Goal: Task Accomplishment & Management: Complete application form

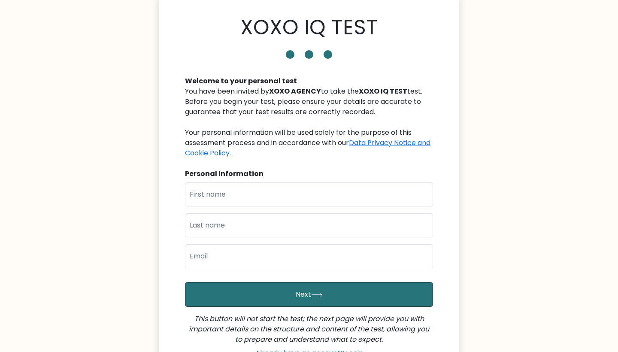
scroll to position [46, 0]
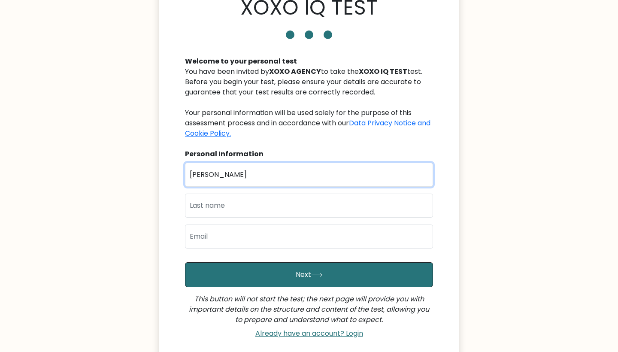
type input "[PERSON_NAME]"
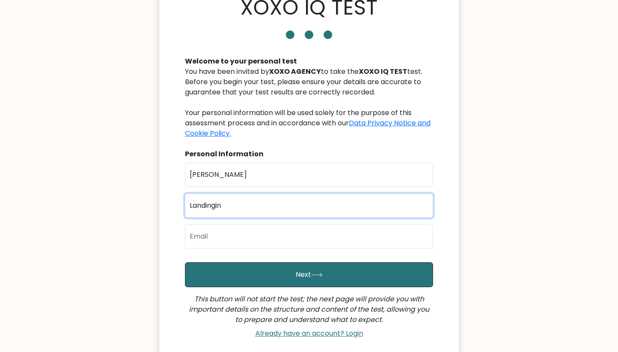
type input "Landingin"
type input "L"
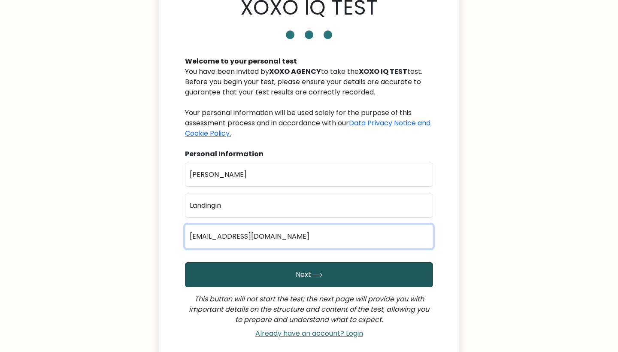
type input "let.landingin@gmail.com"
click at [263, 266] on button "Next" at bounding box center [309, 274] width 248 height 25
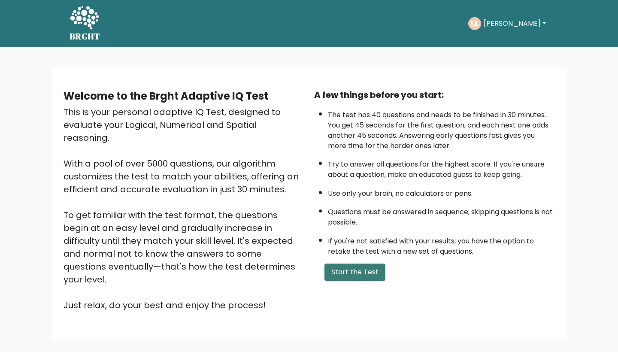
click at [342, 263] on button "Start the Test" at bounding box center [354, 271] width 61 height 17
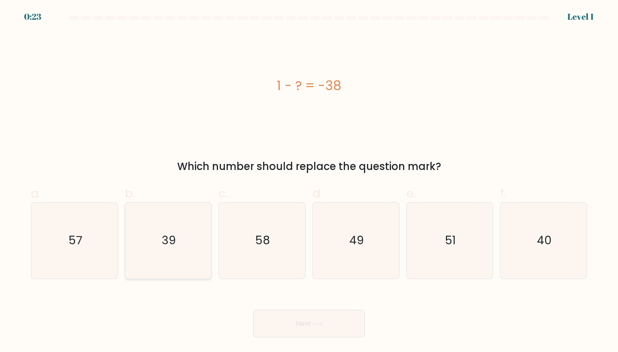
click at [150, 234] on icon "39" at bounding box center [168, 240] width 76 height 76
click at [309, 181] on input "b. 39" at bounding box center [309, 179] width 0 height 6
radio input "true"
click at [306, 325] on button "Next" at bounding box center [309, 323] width 112 height 27
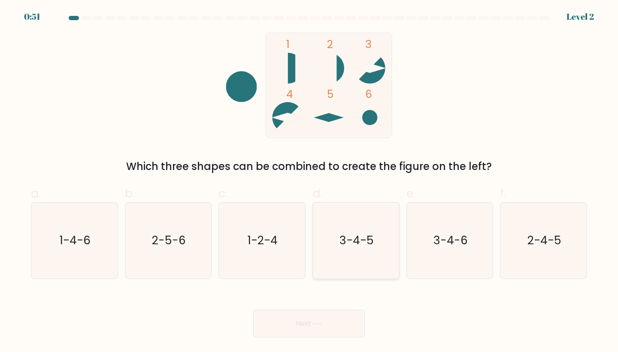
click at [380, 248] on icon "3-4-5" at bounding box center [356, 240] width 76 height 76
click at [309, 181] on input "d. 3-4-5" at bounding box center [309, 179] width 0 height 6
radio input "true"
click at [296, 326] on button "Next" at bounding box center [309, 323] width 112 height 27
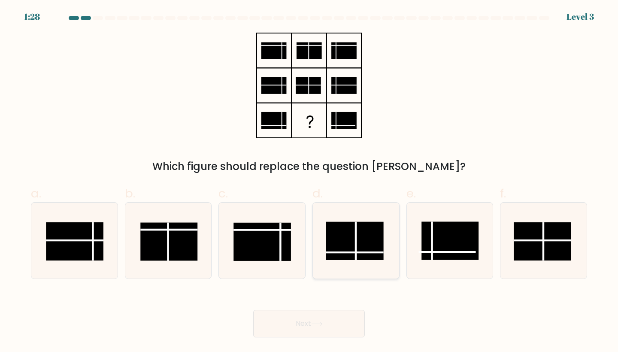
click at [347, 246] on rect at bounding box center [354, 241] width 57 height 38
click at [309, 181] on input "d." at bounding box center [309, 179] width 0 height 6
radio input "true"
click at [313, 332] on button "Next" at bounding box center [309, 323] width 112 height 27
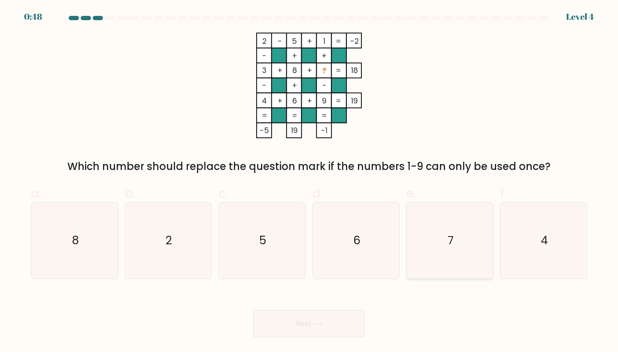
click at [453, 234] on text "7" at bounding box center [450, 241] width 6 height 16
click at [309, 181] on input "e. 7" at bounding box center [309, 179] width 0 height 6
radio input "true"
click at [323, 319] on button "Next" at bounding box center [309, 323] width 112 height 27
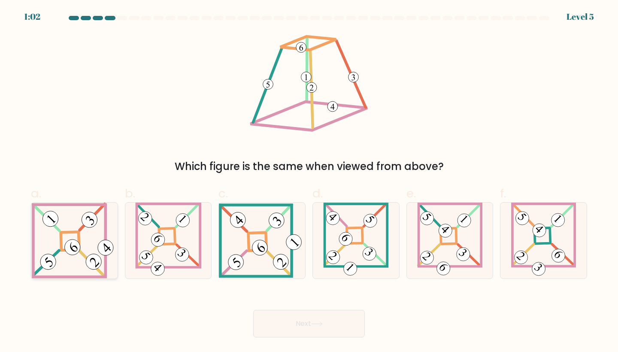
click at [86, 238] on icon at bounding box center [74, 240] width 85 height 76
click at [309, 181] on input "a." at bounding box center [309, 179] width 0 height 6
radio input "true"
click at [300, 312] on button "Next" at bounding box center [309, 323] width 112 height 27
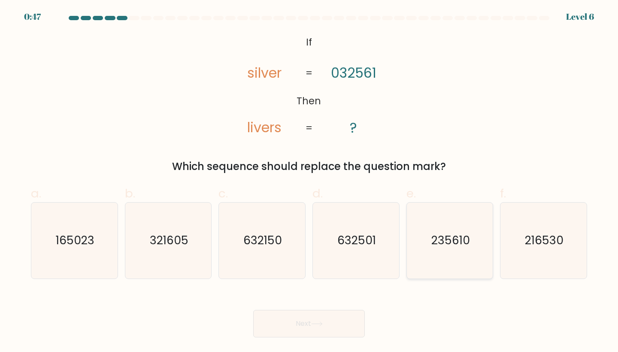
click at [427, 249] on icon "235610" at bounding box center [450, 240] width 76 height 76
click at [309, 181] on input "e. 235610" at bounding box center [309, 179] width 0 height 6
radio input "true"
click at [338, 327] on button "Next" at bounding box center [309, 323] width 112 height 27
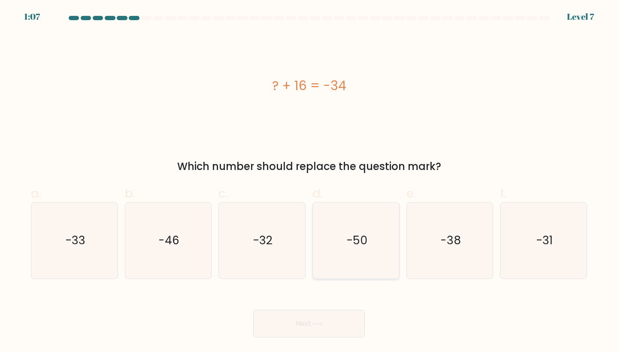
click at [354, 212] on icon "-50" at bounding box center [356, 240] width 76 height 76
click at [309, 181] on input "d. -50" at bounding box center [309, 179] width 0 height 6
radio input "true"
click at [333, 310] on button "Next" at bounding box center [309, 323] width 112 height 27
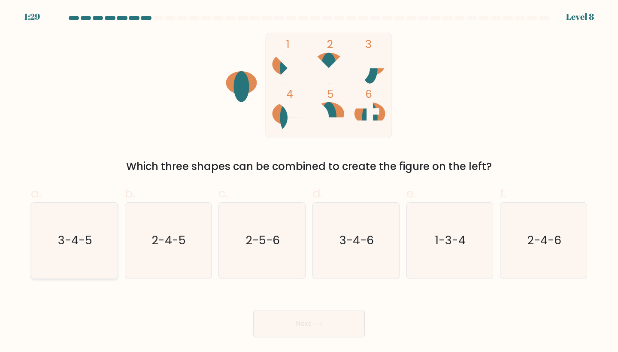
click at [48, 215] on icon "3-4-5" at bounding box center [74, 240] width 76 height 76
click at [309, 181] on input "a. 3-4-5" at bounding box center [309, 179] width 0 height 6
radio input "true"
click at [323, 340] on body "1:28 Level 8" at bounding box center [309, 176] width 618 height 352
click at [311, 326] on button "Next" at bounding box center [309, 323] width 112 height 27
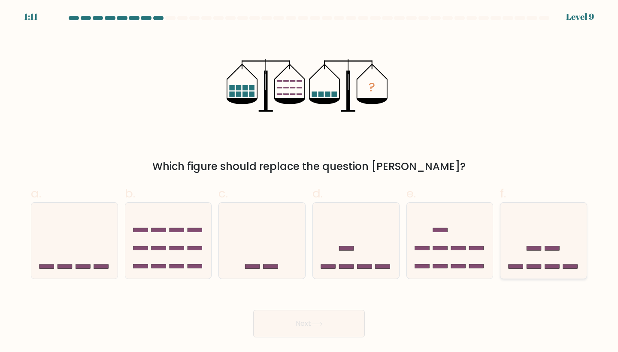
click at [526, 244] on icon at bounding box center [543, 240] width 86 height 71
click at [309, 181] on input "f." at bounding box center [309, 179] width 0 height 6
radio input "true"
click at [278, 323] on button "Next" at bounding box center [309, 323] width 112 height 27
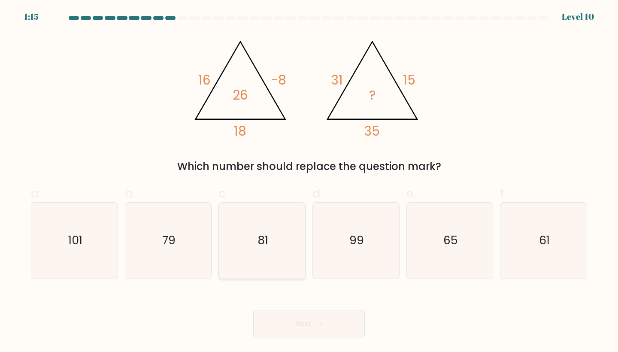
click at [261, 227] on icon "81" at bounding box center [262, 240] width 76 height 76
click at [309, 181] on input "c. 81" at bounding box center [309, 179] width 0 height 6
radio input "true"
click at [297, 332] on button "Next" at bounding box center [309, 323] width 112 height 27
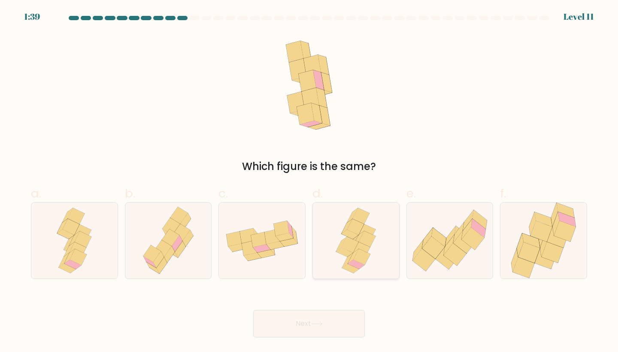
click at [379, 246] on icon at bounding box center [356, 240] width 48 height 76
click at [309, 181] on input "d." at bounding box center [309, 179] width 0 height 6
radio input "true"
click at [335, 327] on button "Next" at bounding box center [309, 323] width 112 height 27
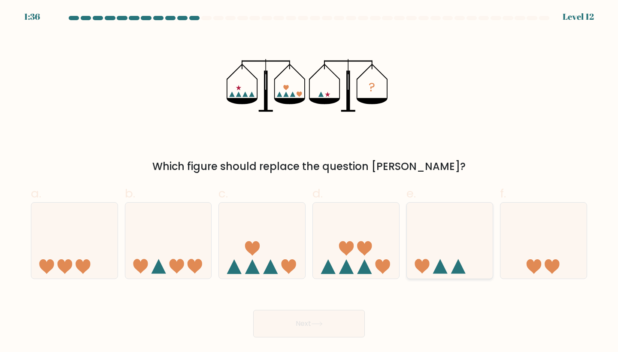
click at [435, 234] on icon at bounding box center [450, 240] width 86 height 71
click at [309, 181] on input "e." at bounding box center [309, 179] width 0 height 6
radio input "true"
click at [326, 330] on button "Next" at bounding box center [309, 323] width 112 height 27
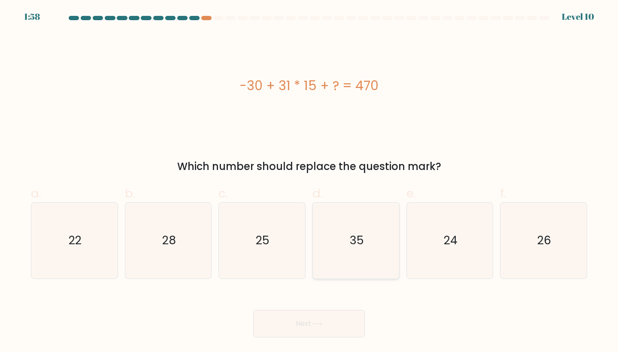
click at [371, 264] on icon "35" at bounding box center [356, 240] width 76 height 76
click at [309, 181] on input "d. 35" at bounding box center [309, 179] width 0 height 6
radio input "true"
click at [337, 317] on button "Next" at bounding box center [309, 323] width 112 height 27
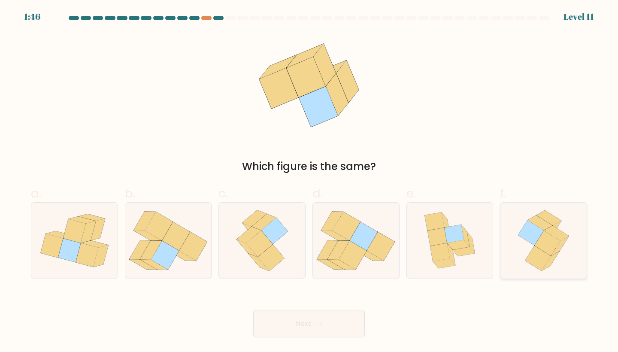
click at [551, 243] on icon at bounding box center [547, 243] width 25 height 25
click at [309, 181] on input "f." at bounding box center [309, 179] width 0 height 6
radio input "true"
click at [284, 331] on button "Next" at bounding box center [309, 323] width 112 height 27
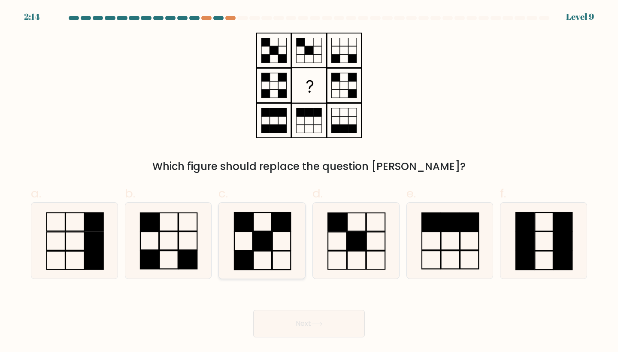
click at [251, 223] on rect at bounding box center [243, 221] width 18 height 18
click at [309, 181] on input "c." at bounding box center [309, 179] width 0 height 6
radio input "true"
click at [176, 229] on icon at bounding box center [168, 240] width 76 height 76
click at [309, 181] on input "b." at bounding box center [309, 179] width 0 height 6
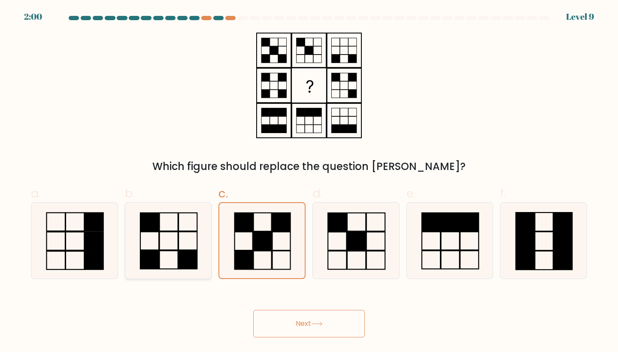
radio input "true"
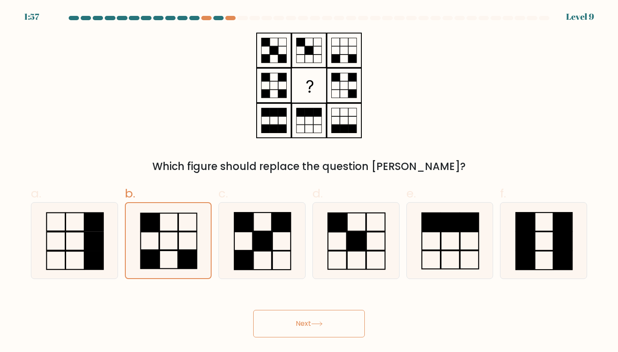
click at [339, 323] on button "Next" at bounding box center [309, 323] width 112 height 27
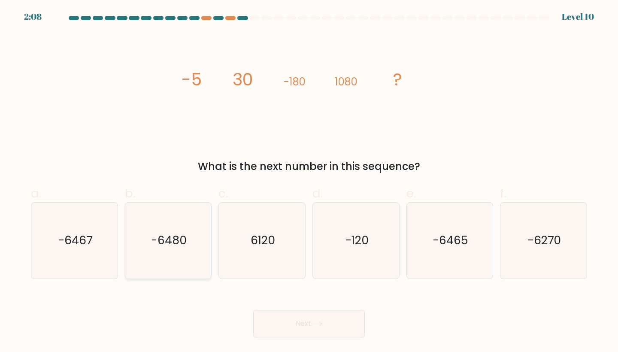
click at [158, 260] on icon "-6480" at bounding box center [168, 240] width 76 height 76
click at [309, 181] on input "b. -6480" at bounding box center [309, 179] width 0 height 6
radio input "true"
click at [304, 320] on button "Next" at bounding box center [309, 323] width 112 height 27
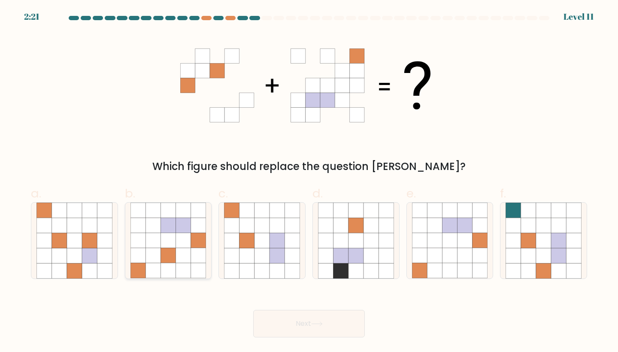
click at [160, 242] on icon at bounding box center [152, 240] width 15 height 15
click at [309, 181] on input "b." at bounding box center [309, 179] width 0 height 6
radio input "true"
click at [322, 323] on icon at bounding box center [317, 323] width 12 height 5
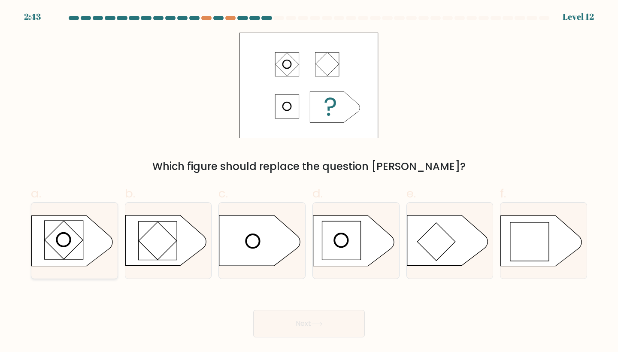
click at [89, 250] on icon at bounding box center [72, 240] width 81 height 50
click at [309, 181] on input "a." at bounding box center [309, 179] width 0 height 6
radio input "true"
click at [331, 326] on button "Next" at bounding box center [309, 323] width 112 height 27
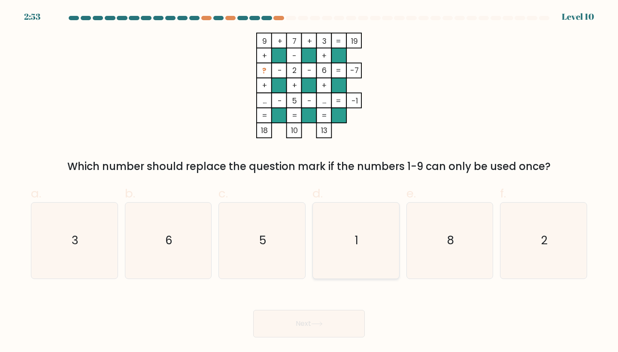
click at [383, 240] on icon "1" at bounding box center [356, 240] width 76 height 76
click at [309, 181] on input "d. 1" at bounding box center [309, 179] width 0 height 6
radio input "true"
click at [333, 323] on button "Next" at bounding box center [309, 323] width 112 height 27
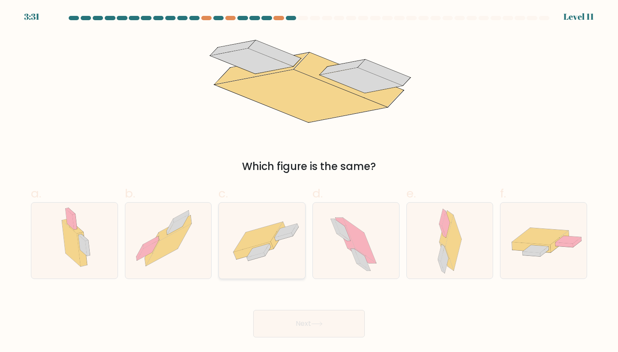
click at [265, 232] on icon at bounding box center [258, 237] width 49 height 30
click at [309, 181] on input "c." at bounding box center [309, 179] width 0 height 6
radio input "true"
click at [285, 321] on button "Next" at bounding box center [309, 323] width 112 height 27
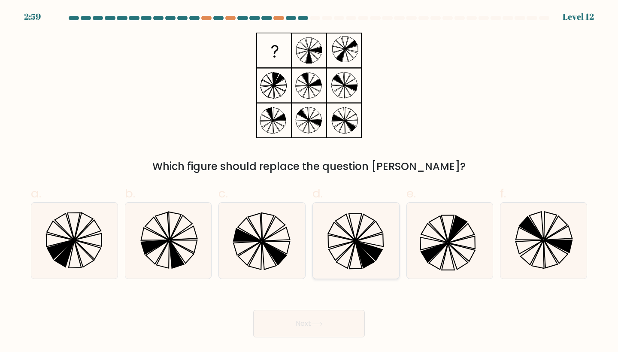
click at [343, 236] on icon at bounding box center [356, 240] width 76 height 76
click at [309, 181] on input "d." at bounding box center [309, 179] width 0 height 6
radio input "true"
click at [329, 320] on button "Next" at bounding box center [309, 323] width 112 height 27
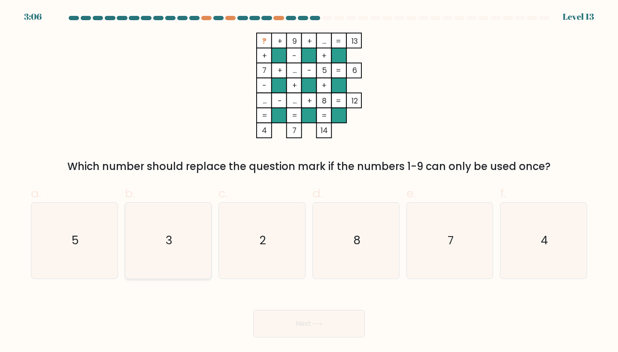
click at [181, 242] on icon "3" at bounding box center [168, 240] width 76 height 76
click at [309, 181] on input "b. 3" at bounding box center [309, 179] width 0 height 6
radio input "true"
click at [290, 320] on button "Next" at bounding box center [309, 323] width 112 height 27
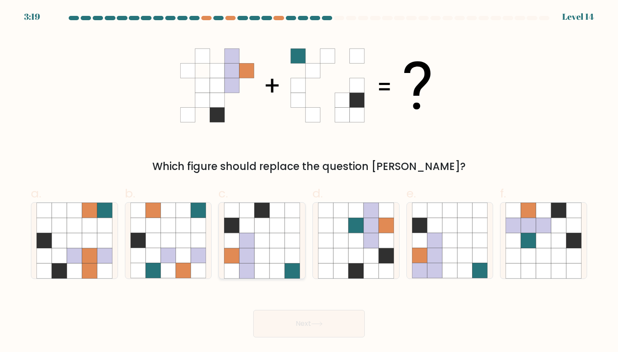
click at [241, 243] on icon at bounding box center [246, 240] width 15 height 15
click at [309, 181] on input "c." at bounding box center [309, 179] width 0 height 6
radio input "true"
click at [299, 326] on button "Next" at bounding box center [309, 323] width 112 height 27
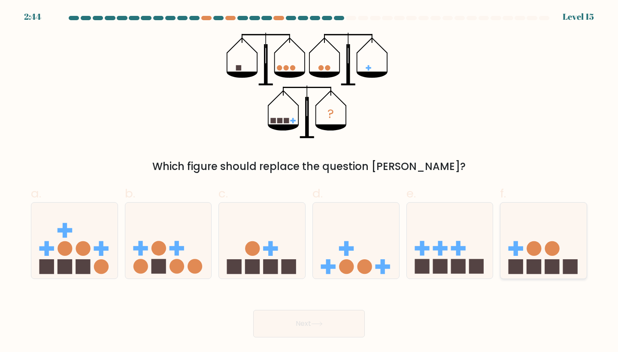
click at [551, 234] on icon at bounding box center [543, 240] width 86 height 71
click at [309, 181] on input "f." at bounding box center [309, 179] width 0 height 6
radio input "true"
click at [191, 238] on icon at bounding box center [168, 240] width 86 height 71
click at [309, 181] on input "b." at bounding box center [309, 179] width 0 height 6
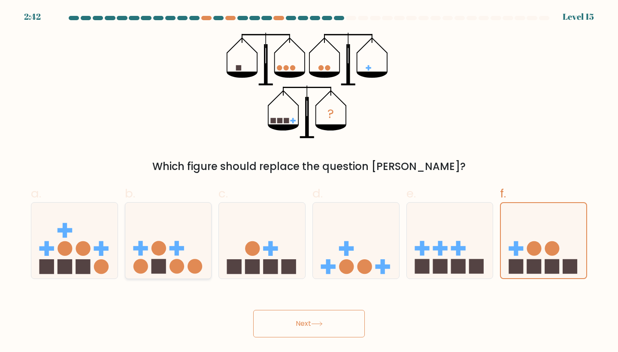
radio input "true"
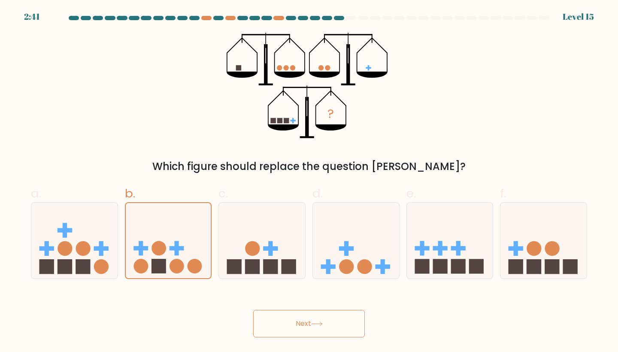
click at [296, 318] on button "Next" at bounding box center [309, 323] width 112 height 27
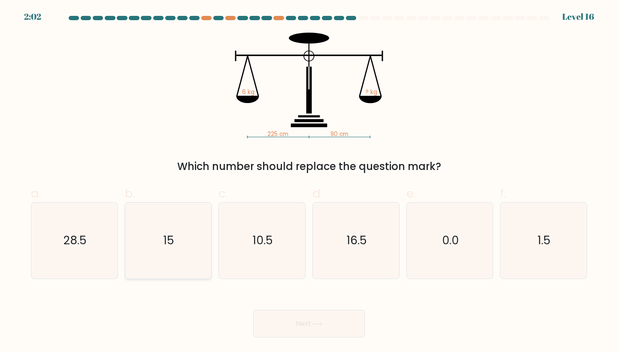
click at [170, 244] on text "15" at bounding box center [168, 241] width 11 height 16
click at [309, 181] on input "b. 15" at bounding box center [309, 179] width 0 height 6
radio input "true"
click at [312, 327] on button "Next" at bounding box center [309, 323] width 112 height 27
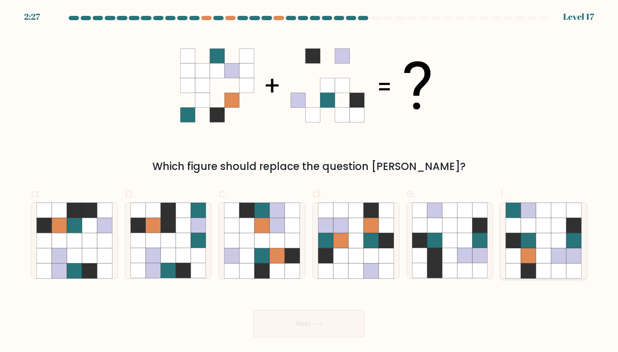
click at [550, 235] on icon at bounding box center [543, 240] width 15 height 15
click at [309, 181] on input "f." at bounding box center [309, 179] width 0 height 6
radio input "true"
click at [323, 322] on icon at bounding box center [317, 323] width 12 height 5
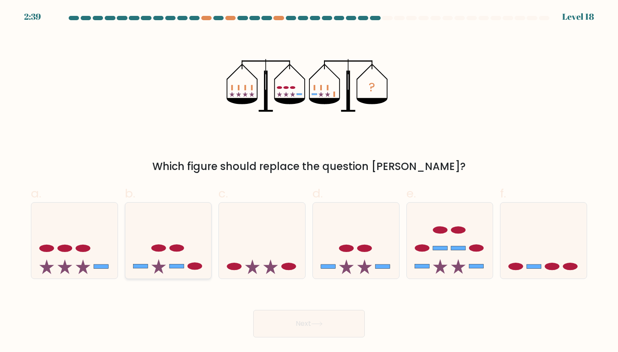
click at [161, 226] on icon at bounding box center [168, 240] width 86 height 71
click at [309, 181] on input "b." at bounding box center [309, 179] width 0 height 6
radio input "true"
click at [305, 329] on button "Next" at bounding box center [309, 323] width 112 height 27
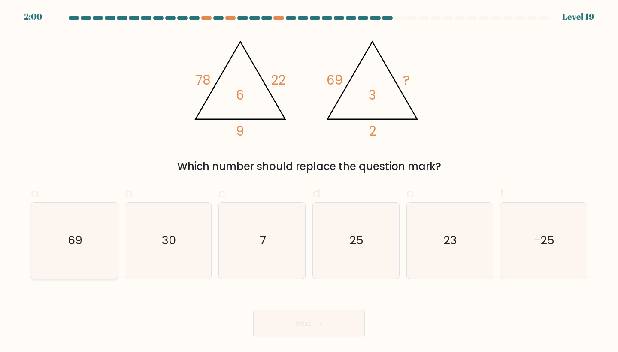
click at [96, 240] on icon "69" at bounding box center [74, 240] width 76 height 76
click at [309, 181] on input "a. 69" at bounding box center [309, 179] width 0 height 6
radio input "true"
click at [321, 326] on icon at bounding box center [317, 323] width 12 height 5
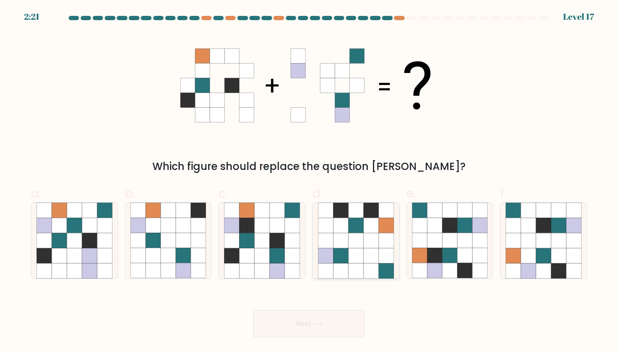
click at [374, 236] on icon at bounding box center [370, 240] width 15 height 15
click at [309, 181] on input "d." at bounding box center [309, 179] width 0 height 6
radio input "true"
click at [532, 233] on icon at bounding box center [528, 240] width 15 height 15
click at [309, 181] on input "f." at bounding box center [309, 179] width 0 height 6
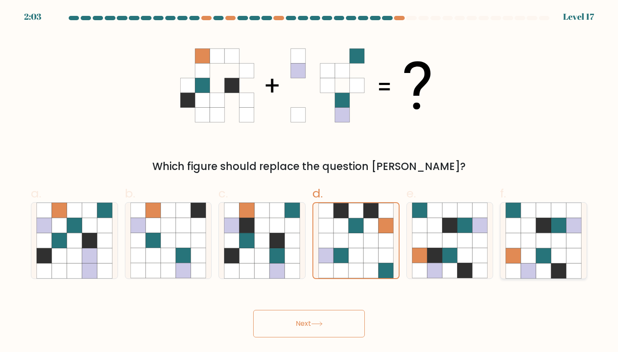
radio input "true"
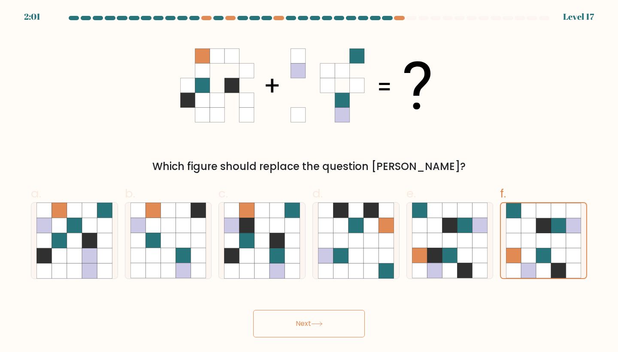
click at [350, 322] on button "Next" at bounding box center [309, 323] width 112 height 27
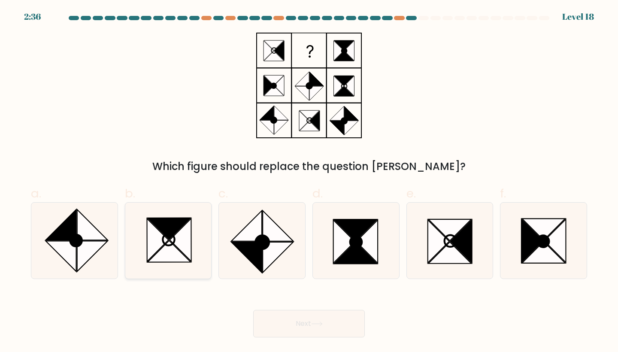
click at [187, 235] on icon at bounding box center [180, 239] width 21 height 43
click at [309, 181] on input "b." at bounding box center [309, 179] width 0 height 6
radio input "true"
click at [314, 331] on button "Next" at bounding box center [309, 323] width 112 height 27
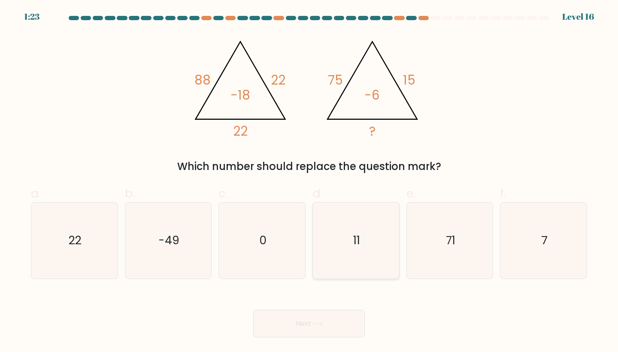
click at [351, 260] on icon "11" at bounding box center [356, 240] width 76 height 76
click at [309, 181] on input "d. 11" at bounding box center [309, 179] width 0 height 6
radio input "true"
click at [342, 323] on button "Next" at bounding box center [309, 323] width 112 height 27
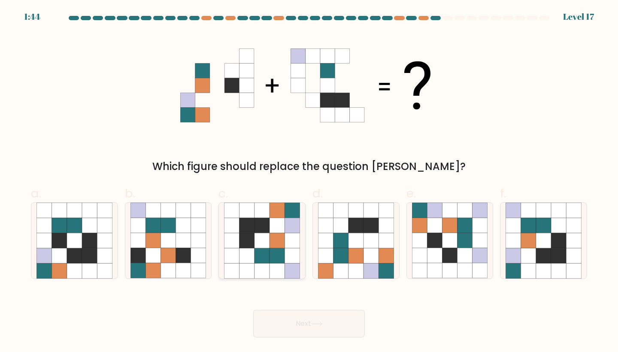
click at [293, 210] on icon at bounding box center [291, 210] width 15 height 15
click at [309, 181] on input "c." at bounding box center [309, 179] width 0 height 6
radio input "true"
click at [307, 317] on button "Next" at bounding box center [309, 323] width 112 height 27
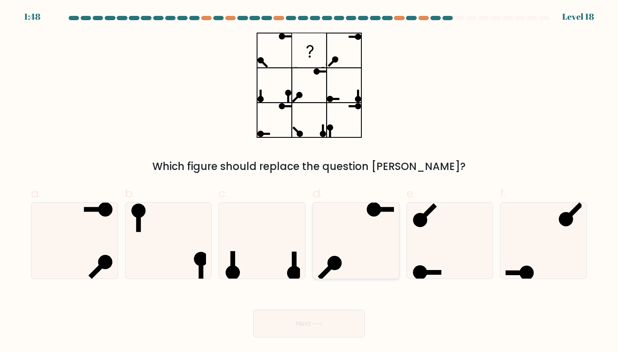
click at [372, 245] on icon at bounding box center [356, 240] width 76 height 76
click at [309, 181] on input "d." at bounding box center [309, 179] width 0 height 6
radio input "true"
click at [481, 254] on icon at bounding box center [450, 240] width 76 height 76
click at [309, 181] on input "e." at bounding box center [309, 179] width 0 height 6
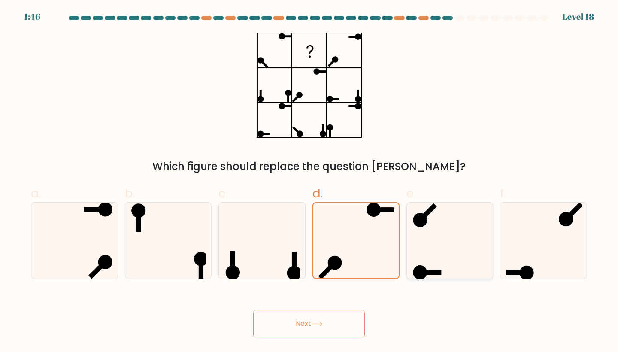
radio input "true"
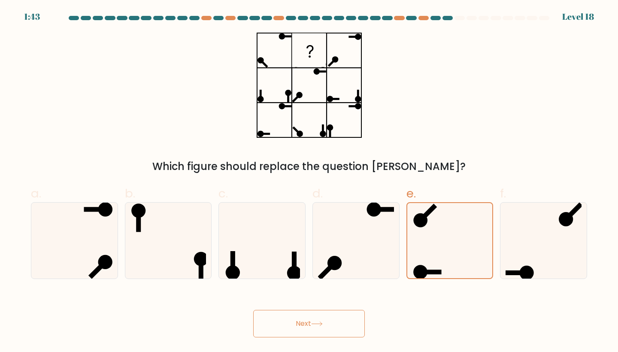
click at [319, 319] on button "Next" at bounding box center [309, 323] width 112 height 27
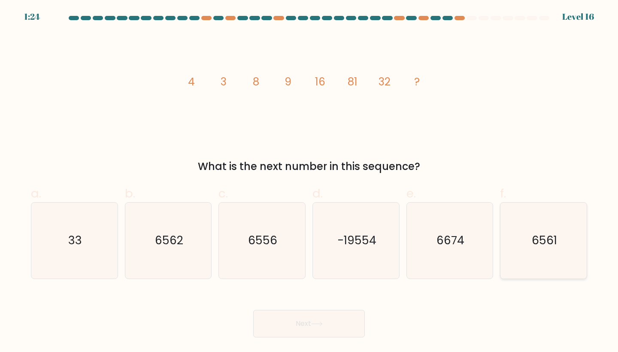
click at [531, 239] on icon "6561" at bounding box center [543, 240] width 76 height 76
click at [309, 181] on input "f. 6561" at bounding box center [309, 179] width 0 height 6
radio input "true"
click at [316, 317] on button "Next" at bounding box center [309, 323] width 112 height 27
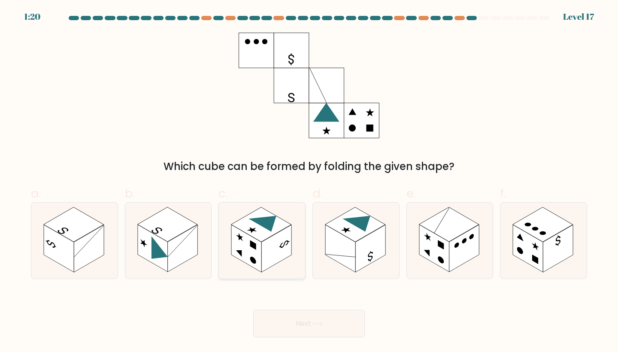
click at [266, 241] on rect at bounding box center [276, 248] width 30 height 47
click at [309, 181] on input "c." at bounding box center [309, 179] width 0 height 6
radio input "true"
click at [291, 323] on button "Next" at bounding box center [309, 323] width 112 height 27
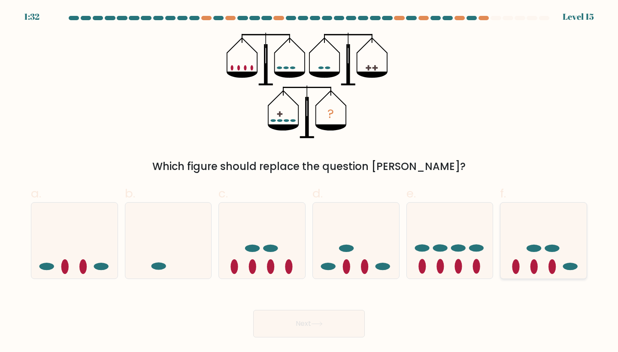
click at [535, 226] on icon at bounding box center [543, 240] width 86 height 71
click at [309, 181] on input "f." at bounding box center [309, 179] width 0 height 6
radio input "true"
click at [327, 314] on button "Next" at bounding box center [309, 323] width 112 height 27
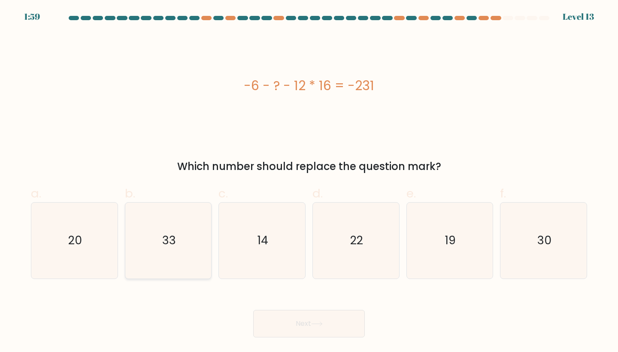
click at [154, 222] on icon "33" at bounding box center [168, 240] width 76 height 76
click at [309, 181] on input "b. 33" at bounding box center [309, 179] width 0 height 6
radio input "true"
click at [290, 319] on button "Next" at bounding box center [309, 323] width 112 height 27
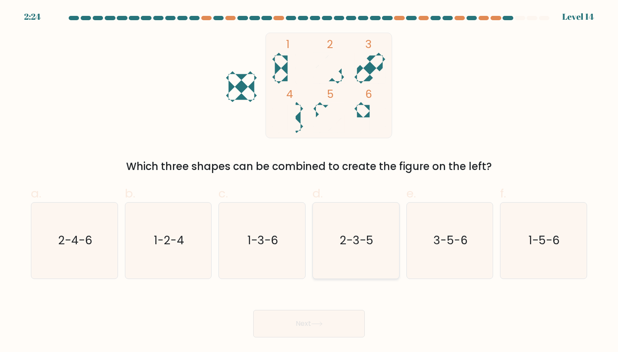
click at [347, 221] on icon "2-3-5" at bounding box center [356, 240] width 76 height 76
click at [309, 181] on input "d. 2-3-5" at bounding box center [309, 179] width 0 height 6
radio input "true"
click at [326, 333] on button "Next" at bounding box center [309, 323] width 112 height 27
click at [322, 321] on icon at bounding box center [317, 323] width 12 height 5
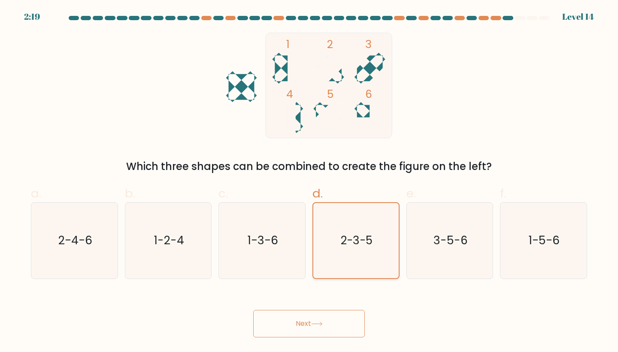
click at [349, 216] on icon "2-3-5" at bounding box center [355, 240] width 75 height 75
click at [309, 181] on input "d. 2-3-5" at bounding box center [309, 179] width 0 height 6
click at [353, 170] on div "Which three shapes can be combined to create the figure on the left?" at bounding box center [309, 166] width 546 height 15
click at [351, 219] on icon "2-3-5" at bounding box center [355, 240] width 75 height 75
click at [309, 181] on input "d. 2-3-5" at bounding box center [309, 179] width 0 height 6
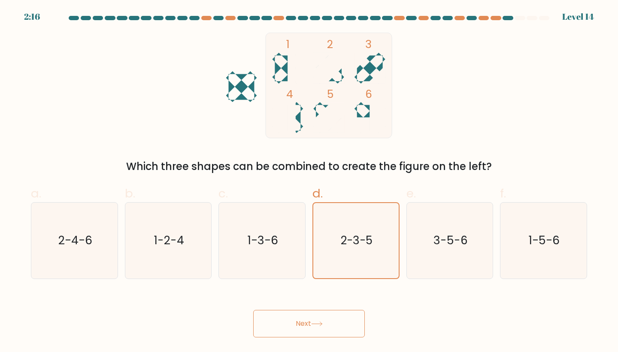
click at [305, 323] on button "Next" at bounding box center [309, 323] width 112 height 27
click at [425, 250] on icon "3-5-6" at bounding box center [450, 240] width 76 height 76
click at [309, 181] on input "e. 3-5-6" at bounding box center [309, 179] width 0 height 6
radio input "true"
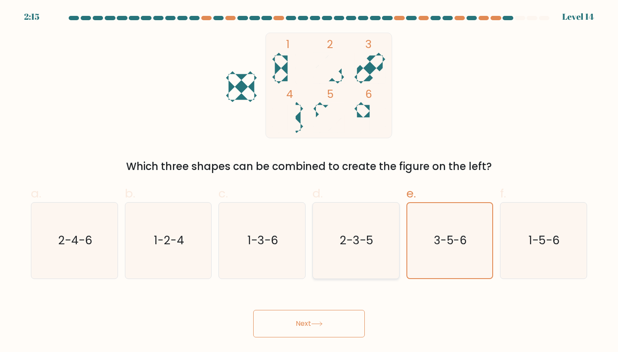
click at [362, 249] on icon "2-3-5" at bounding box center [356, 240] width 76 height 76
click at [309, 181] on input "d. 2-3-5" at bounding box center [309, 179] width 0 height 6
radio input "true"
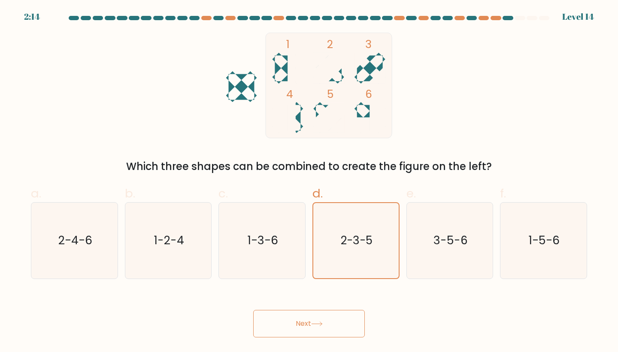
click at [320, 320] on button "Next" at bounding box center [309, 323] width 112 height 27
click at [300, 326] on button "Next" at bounding box center [309, 323] width 112 height 27
click at [339, 214] on icon "2-3-5" at bounding box center [355, 240] width 75 height 75
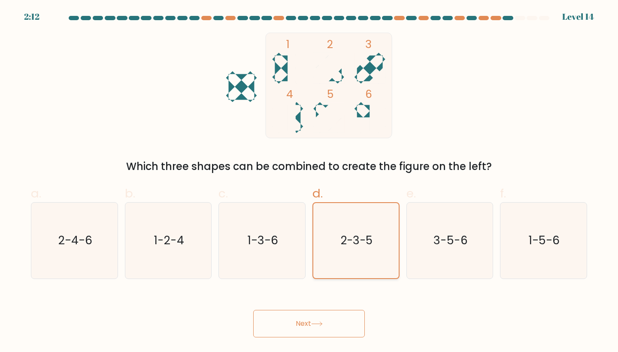
click at [309, 181] on input "d. 2-3-5" at bounding box center [309, 179] width 0 height 6
click at [339, 223] on icon "2-3-5" at bounding box center [355, 240] width 75 height 75
click at [309, 181] on input "d. 2-3-5" at bounding box center [309, 179] width 0 height 6
click at [339, 223] on icon "2-3-5" at bounding box center [355, 240] width 75 height 75
click at [309, 181] on input "d. 2-3-5" at bounding box center [309, 179] width 0 height 6
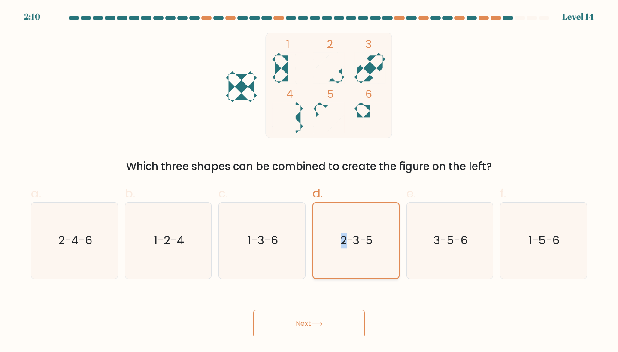
click at [352, 213] on icon "2-3-5" at bounding box center [355, 240] width 75 height 75
click at [309, 181] on input "d. 2-3-5" at bounding box center [309, 179] width 0 height 6
click at [263, 225] on icon "1-3-6" at bounding box center [262, 240] width 76 height 76
click at [309, 181] on input "c. 1-3-6" at bounding box center [309, 179] width 0 height 6
radio input "true"
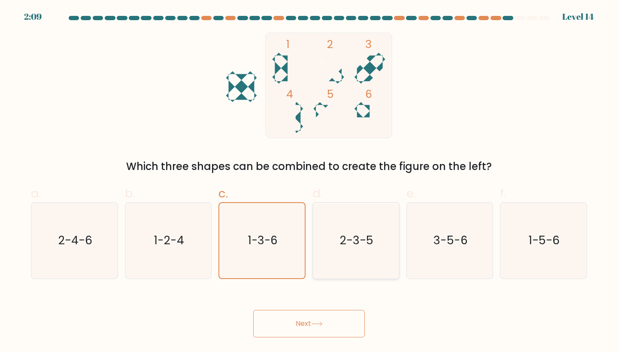
click at [360, 230] on icon "2-3-5" at bounding box center [356, 240] width 76 height 76
click at [309, 181] on input "d. 2-3-5" at bounding box center [309, 179] width 0 height 6
radio input "true"
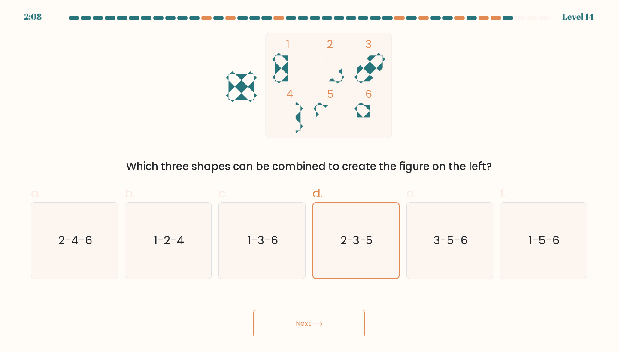
click at [296, 328] on button "Next" at bounding box center [309, 323] width 112 height 27
click at [340, 82] on rect at bounding box center [329, 85] width 126 height 105
click at [251, 78] on icon "1 2 3 4 5 6" at bounding box center [308, 86] width 231 height 106
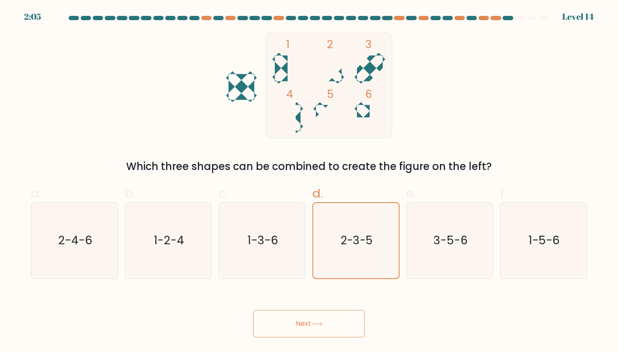
click at [266, 162] on div "Which three shapes can be combined to create the figure on the left?" at bounding box center [309, 166] width 546 height 15
click at [224, 242] on icon "1-3-6" at bounding box center [262, 240] width 76 height 76
click at [309, 181] on input "c. 1-3-6" at bounding box center [309, 179] width 0 height 6
radio input "true"
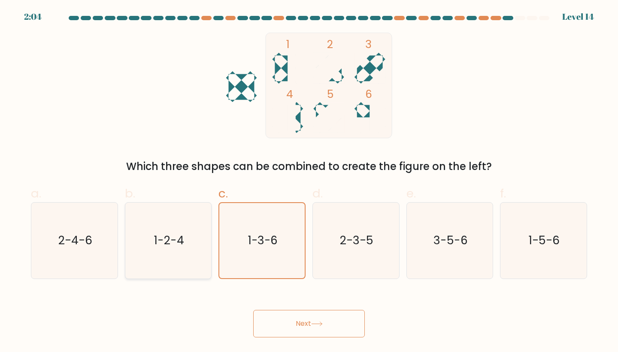
click at [145, 241] on icon "1-2-4" at bounding box center [168, 240] width 76 height 76
click at [309, 181] on input "b. 1-2-4" at bounding box center [309, 179] width 0 height 6
radio input "true"
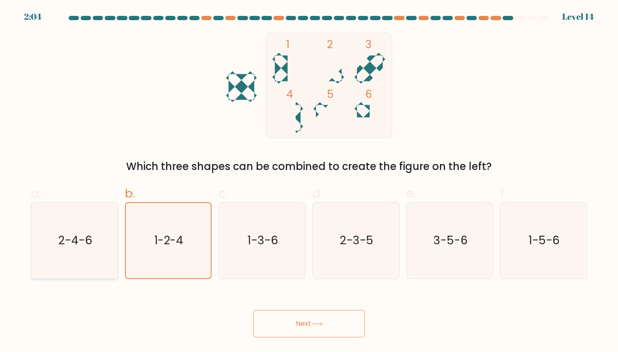
click at [67, 240] on text "2-4-6" at bounding box center [75, 241] width 34 height 16
click at [309, 181] on input "a. 2-4-6" at bounding box center [309, 179] width 0 height 6
radio input "true"
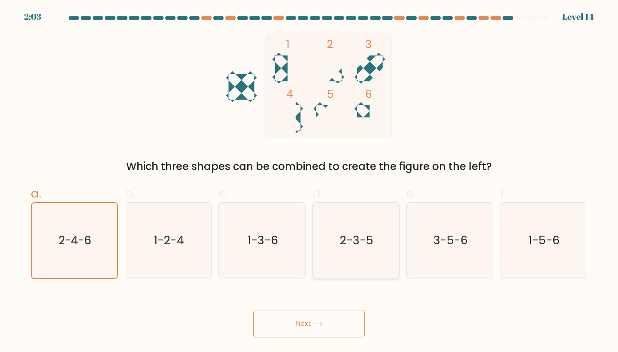
click at [359, 242] on text "2-3-5" at bounding box center [356, 241] width 33 height 16
click at [309, 181] on input "d. 2-3-5" at bounding box center [309, 179] width 0 height 6
radio input "true"
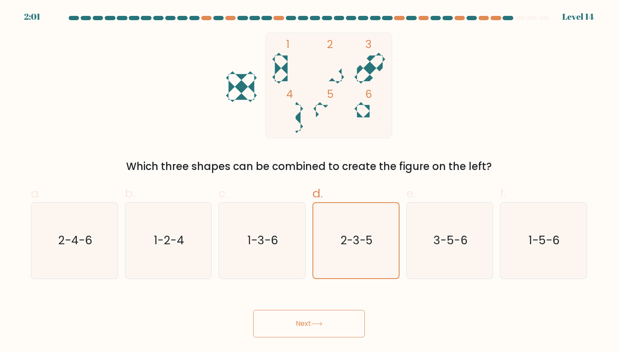
click at [311, 326] on button "Next" at bounding box center [309, 323] width 112 height 27
click at [333, 91] on tspan "5" at bounding box center [330, 94] width 6 height 15
click at [288, 237] on icon "1-3-6" at bounding box center [262, 240] width 76 height 76
click at [309, 181] on input "c. 1-3-6" at bounding box center [309, 179] width 0 height 6
radio input "true"
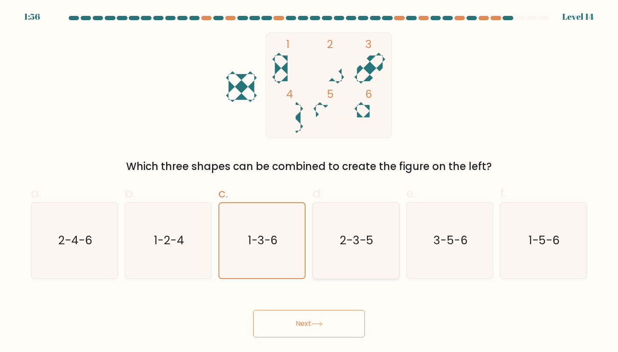
click at [354, 238] on text "2-3-5" at bounding box center [356, 241] width 33 height 16
click at [309, 181] on input "d. 2-3-5" at bounding box center [309, 179] width 0 height 6
radio input "true"
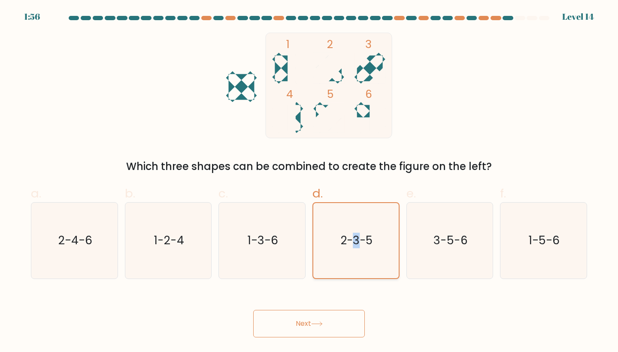
click at [354, 238] on text "2-3-5" at bounding box center [357, 240] width 32 height 15
click at [309, 181] on input "d. 2-3-5" at bounding box center [309, 179] width 0 height 6
click at [354, 238] on text "2-3-5" at bounding box center [357, 240] width 32 height 15
click at [309, 181] on input "d. 2-3-5" at bounding box center [309, 179] width 0 height 6
click at [354, 238] on text "2-3-5" at bounding box center [357, 240] width 32 height 15
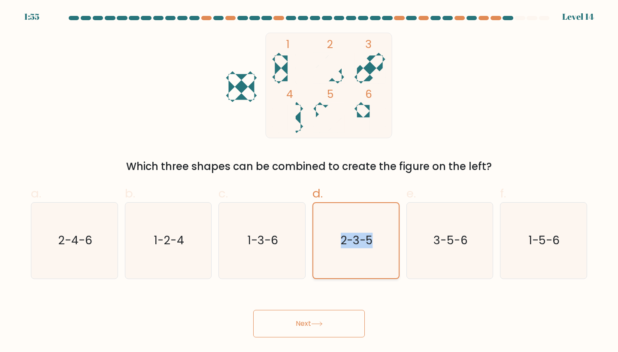
click at [309, 181] on input "d. 2-3-5" at bounding box center [309, 179] width 0 height 6
click at [370, 151] on div "1 2 3 4 5 6 Which three shapes can be combined to create the figure on the left?" at bounding box center [309, 104] width 566 height 142
click at [359, 243] on text "2-3-5" at bounding box center [357, 240] width 32 height 15
click at [309, 181] on input "d. 2-3-5" at bounding box center [309, 179] width 0 height 6
click at [318, 327] on button "Next" at bounding box center [309, 323] width 112 height 27
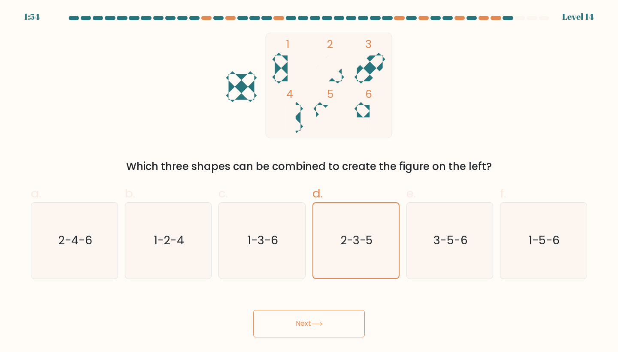
click at [318, 327] on button "Next" at bounding box center [309, 323] width 112 height 27
click at [330, 313] on button "Next" at bounding box center [309, 323] width 112 height 27
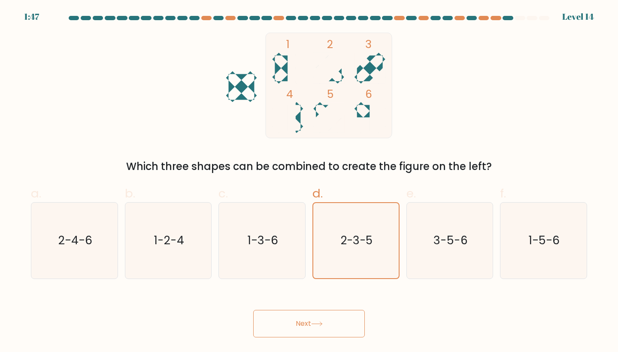
click at [311, 326] on button "Next" at bounding box center [309, 323] width 112 height 27
click at [296, 320] on button "Next" at bounding box center [309, 323] width 112 height 27
click at [325, 323] on button "Next" at bounding box center [309, 323] width 112 height 27
click at [276, 242] on text "1-3-6" at bounding box center [263, 241] width 30 height 16
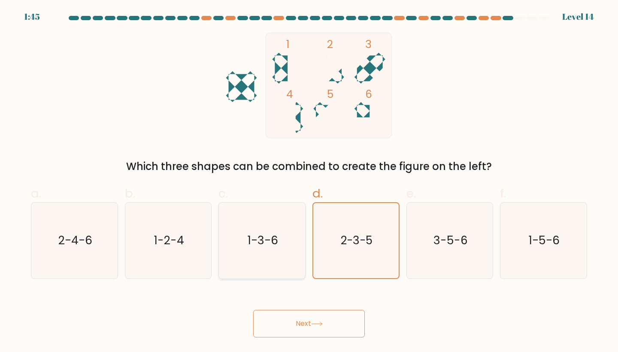
click at [309, 181] on input "c. 1-3-6" at bounding box center [309, 179] width 0 height 6
radio input "true"
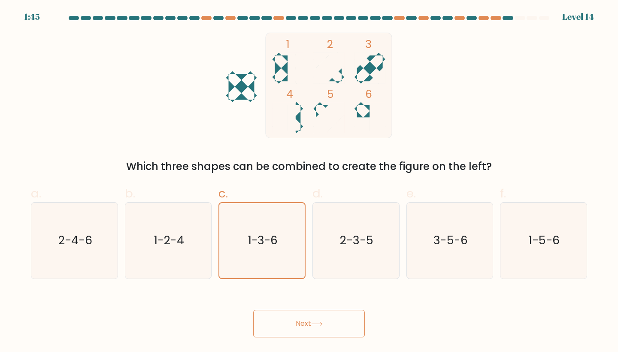
click at [310, 325] on button "Next" at bounding box center [309, 323] width 112 height 27
click at [346, 262] on icon "2-3-5" at bounding box center [356, 240] width 76 height 76
click at [309, 181] on input "d. 2-3-5" at bounding box center [309, 179] width 0 height 6
radio input "true"
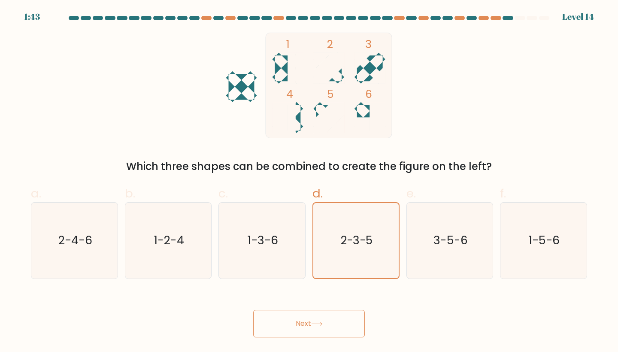
click at [313, 339] on body "1:43 Level 14" at bounding box center [309, 176] width 618 height 352
click at [307, 331] on button "Next" at bounding box center [309, 323] width 112 height 27
click at [317, 323] on icon at bounding box center [317, 323] width 12 height 5
click at [525, 242] on icon "1-5-6" at bounding box center [543, 240] width 76 height 76
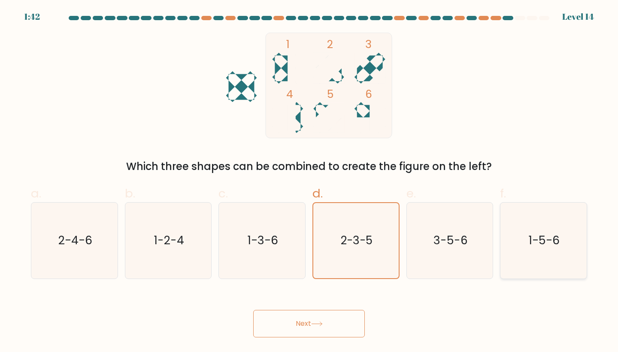
click at [309, 181] on input "f. 1-5-6" at bounding box center [309, 179] width 0 height 6
radio input "true"
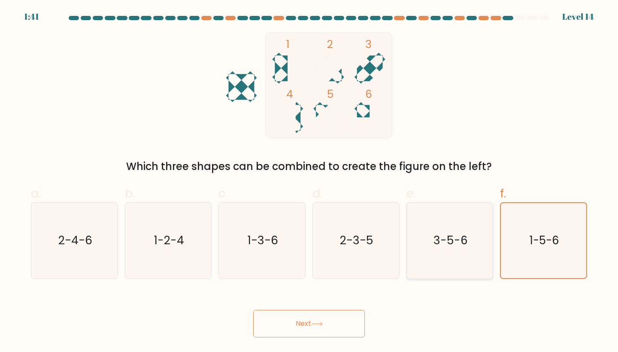
click at [430, 241] on icon "3-5-6" at bounding box center [450, 240] width 76 height 76
click at [309, 181] on input "e. 3-5-6" at bounding box center [309, 179] width 0 height 6
radio input "true"
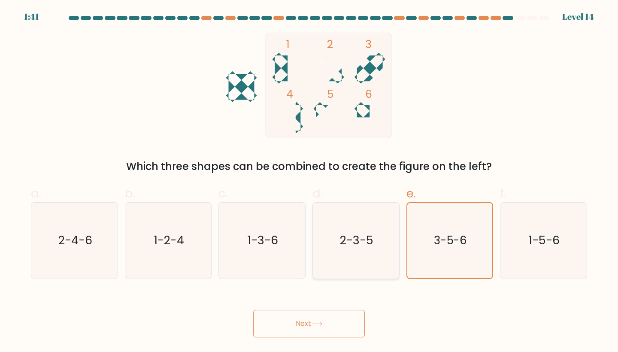
click at [369, 243] on text "2-3-5" at bounding box center [356, 241] width 33 height 16
click at [309, 181] on input "d. 2-3-5" at bounding box center [309, 179] width 0 height 6
radio input "true"
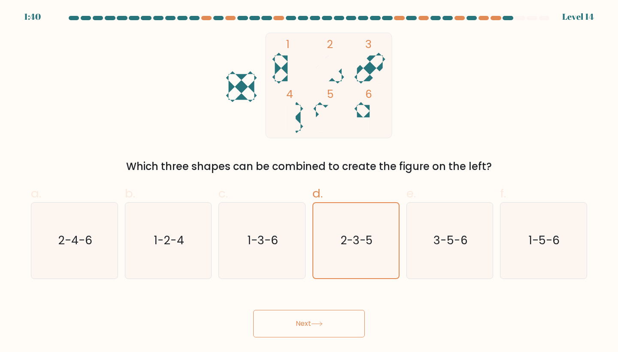
click at [314, 317] on button "Next" at bounding box center [309, 323] width 112 height 27
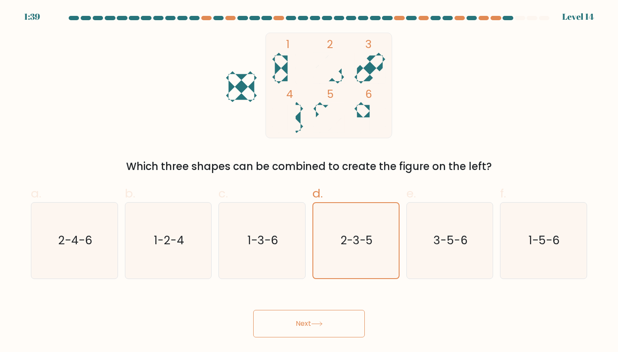
click at [314, 317] on button "Next" at bounding box center [309, 323] width 112 height 27
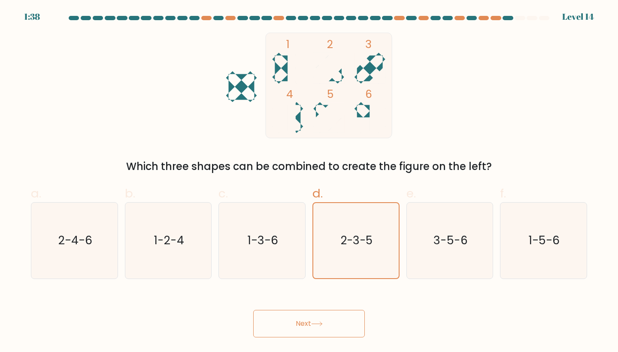
click at [314, 317] on button "Next" at bounding box center [309, 323] width 112 height 27
click at [356, 240] on text "2-3-5" at bounding box center [356, 241] width 33 height 16
click at [309, 181] on input "d. 2-3-5" at bounding box center [309, 179] width 0 height 6
radio input "true"
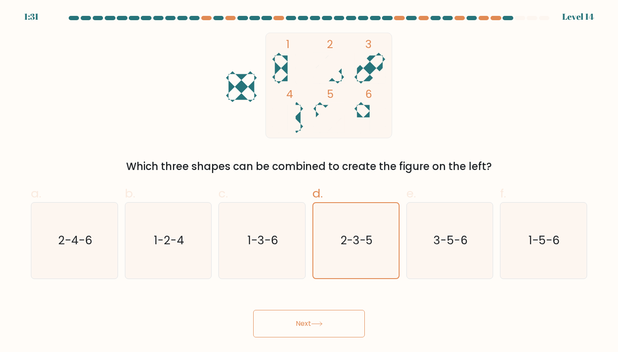
click at [326, 330] on button "Next" at bounding box center [309, 323] width 112 height 27
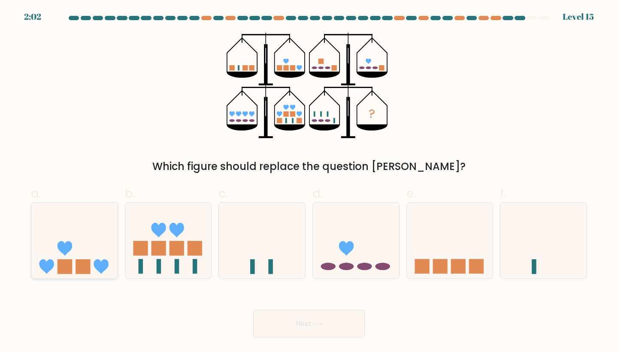
click at [79, 258] on icon at bounding box center [74, 240] width 86 height 71
click at [309, 181] on input "a." at bounding box center [309, 179] width 0 height 6
radio input "true"
click at [312, 325] on button "Next" at bounding box center [309, 323] width 112 height 27
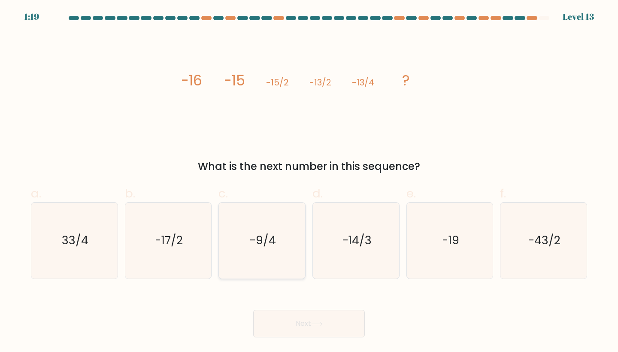
click at [253, 245] on text "-9/4" at bounding box center [262, 241] width 27 height 16
click at [309, 181] on input "c. -9/4" at bounding box center [309, 179] width 0 height 6
radio input "true"
click at [292, 328] on button "Next" at bounding box center [309, 323] width 112 height 27
click at [300, 325] on button "Next" at bounding box center [309, 323] width 112 height 27
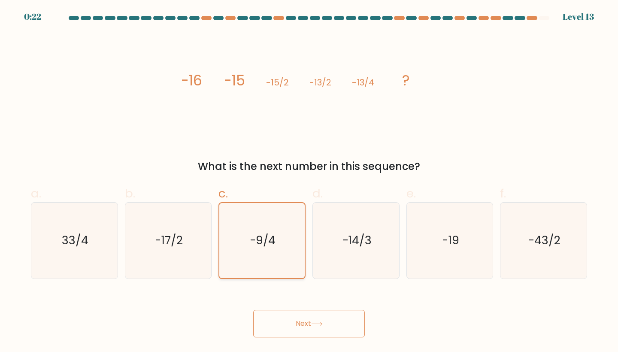
click at [265, 236] on text "-9/4" at bounding box center [263, 240] width 26 height 15
click at [309, 181] on input "c. -9/4" at bounding box center [309, 179] width 0 height 6
click at [304, 331] on button "Next" at bounding box center [309, 323] width 112 height 27
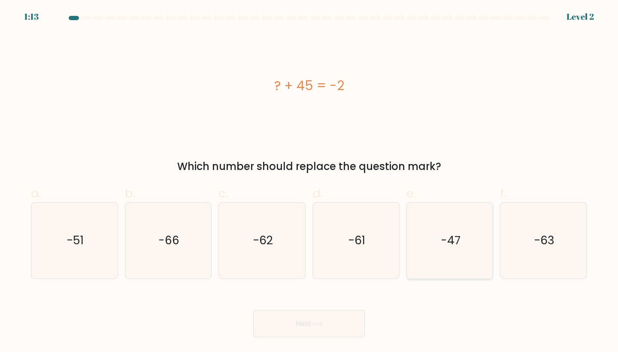
click at [450, 215] on icon "-47" at bounding box center [450, 240] width 76 height 76
click at [309, 181] on input "e. -47" at bounding box center [309, 179] width 0 height 6
radio input "true"
click at [308, 328] on button "Next" at bounding box center [309, 323] width 112 height 27
click at [280, 316] on button "Next" at bounding box center [309, 323] width 112 height 27
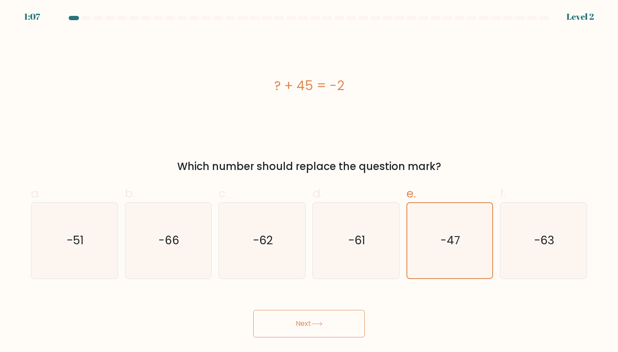
click at [319, 318] on button "Next" at bounding box center [309, 323] width 112 height 27
click at [336, 317] on button "Next" at bounding box center [309, 323] width 112 height 27
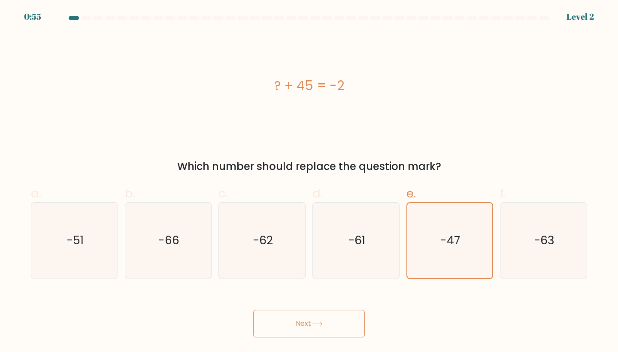
click at [336, 317] on button "Next" at bounding box center [309, 323] width 112 height 27
click at [439, 248] on icon "-47" at bounding box center [449, 240] width 75 height 75
click at [309, 181] on input "e. -47" at bounding box center [309, 179] width 0 height 6
click at [364, 248] on text "-61" at bounding box center [356, 241] width 17 height 16
click at [309, 181] on input "d. -61" at bounding box center [309, 179] width 0 height 6
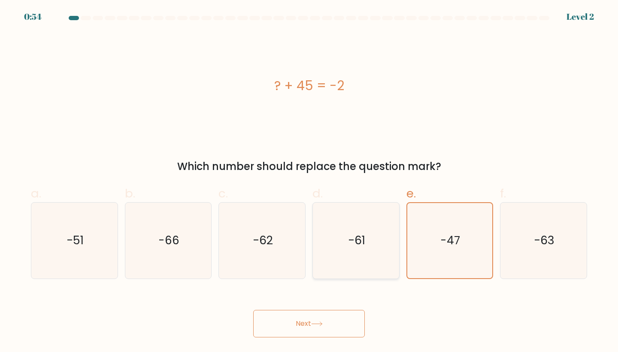
radio input "true"
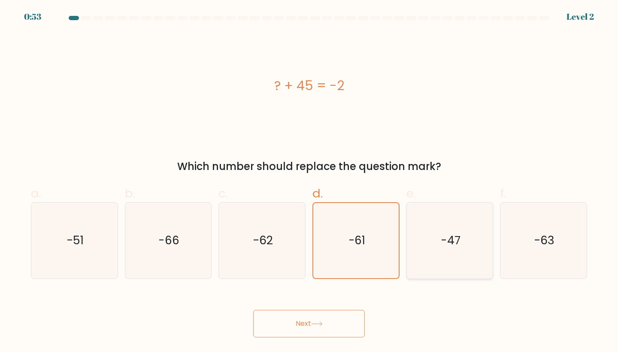
click at [429, 252] on icon "-47" at bounding box center [450, 240] width 76 height 76
click at [309, 181] on input "e. -47" at bounding box center [309, 179] width 0 height 6
radio input "true"
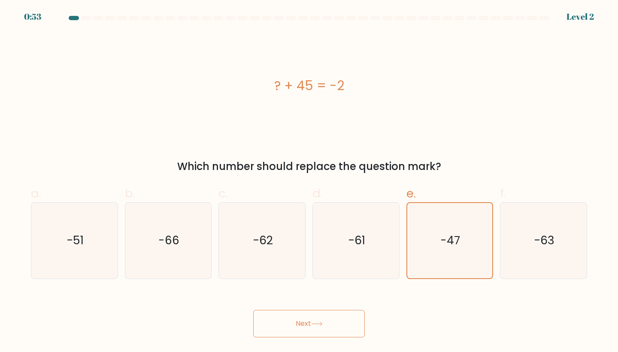
click at [317, 332] on button "Next" at bounding box center [309, 323] width 112 height 27
